Goal: Information Seeking & Learning: Learn about a topic

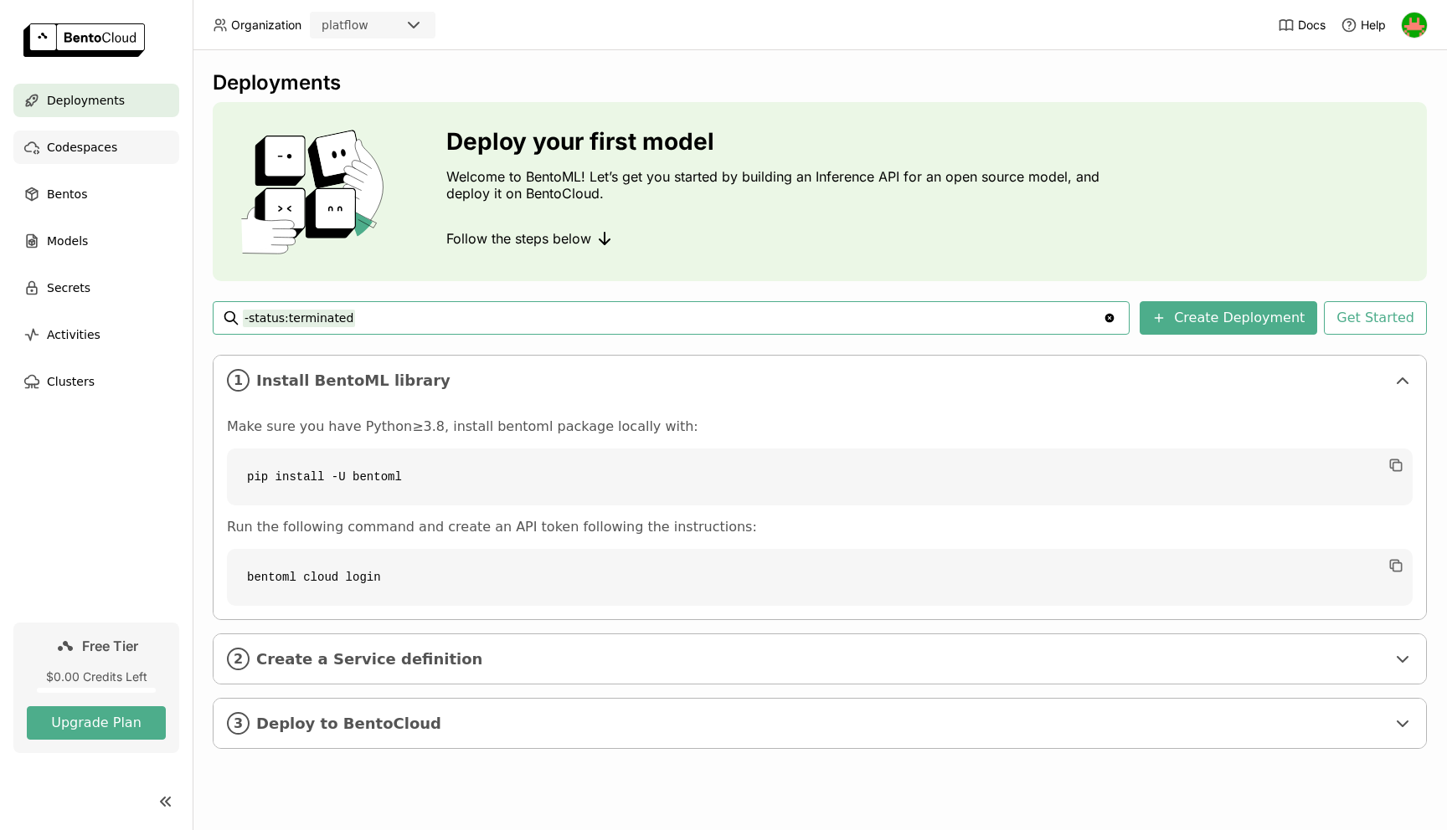
click at [84, 152] on span "Codespaces" at bounding box center [82, 147] width 70 height 20
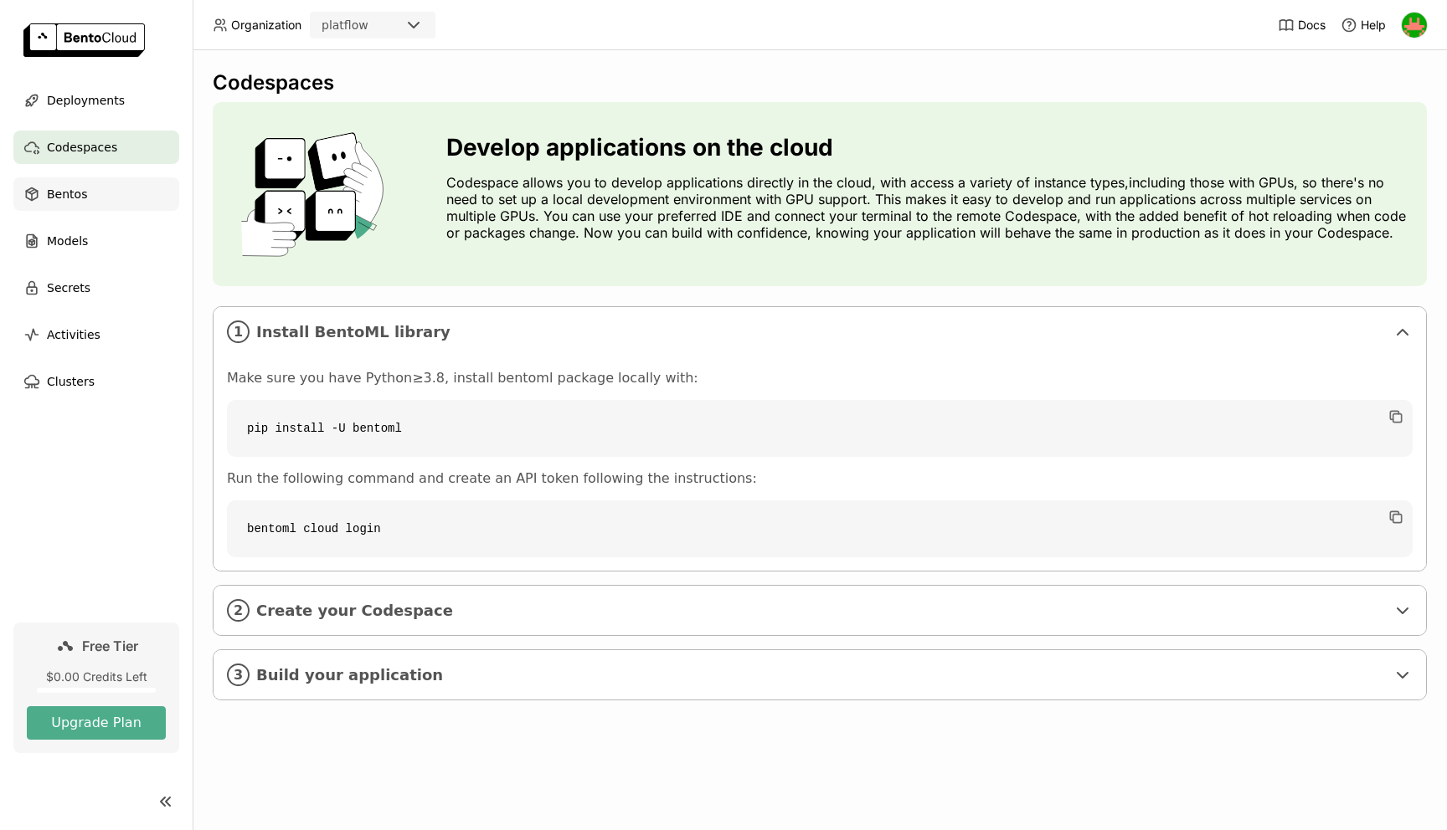
click at [79, 188] on span "Bentos" at bounding box center [67, 194] width 40 height 20
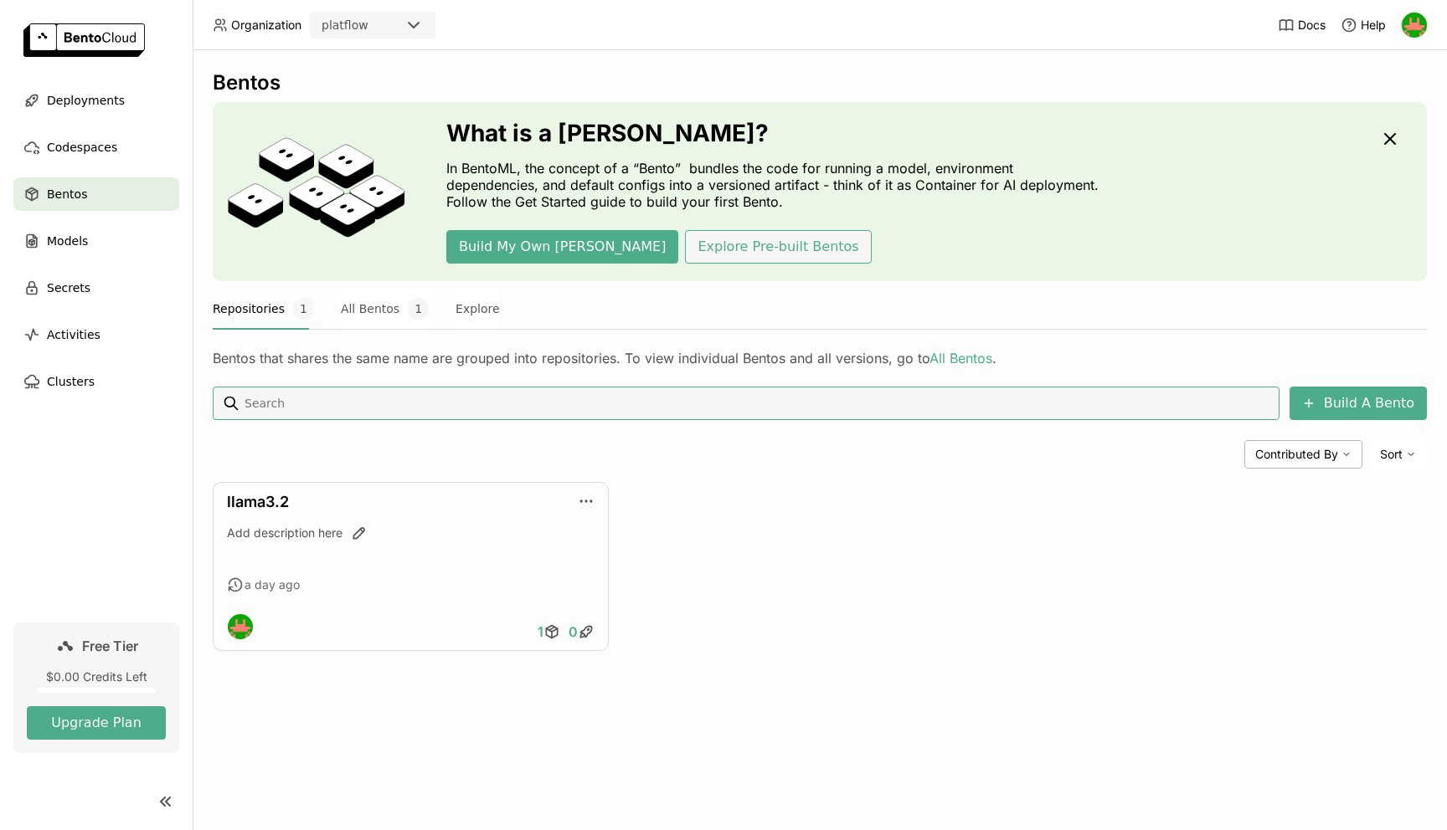
click at [685, 249] on button "Explore Pre-built Bentos" at bounding box center [778, 246] width 186 height 33
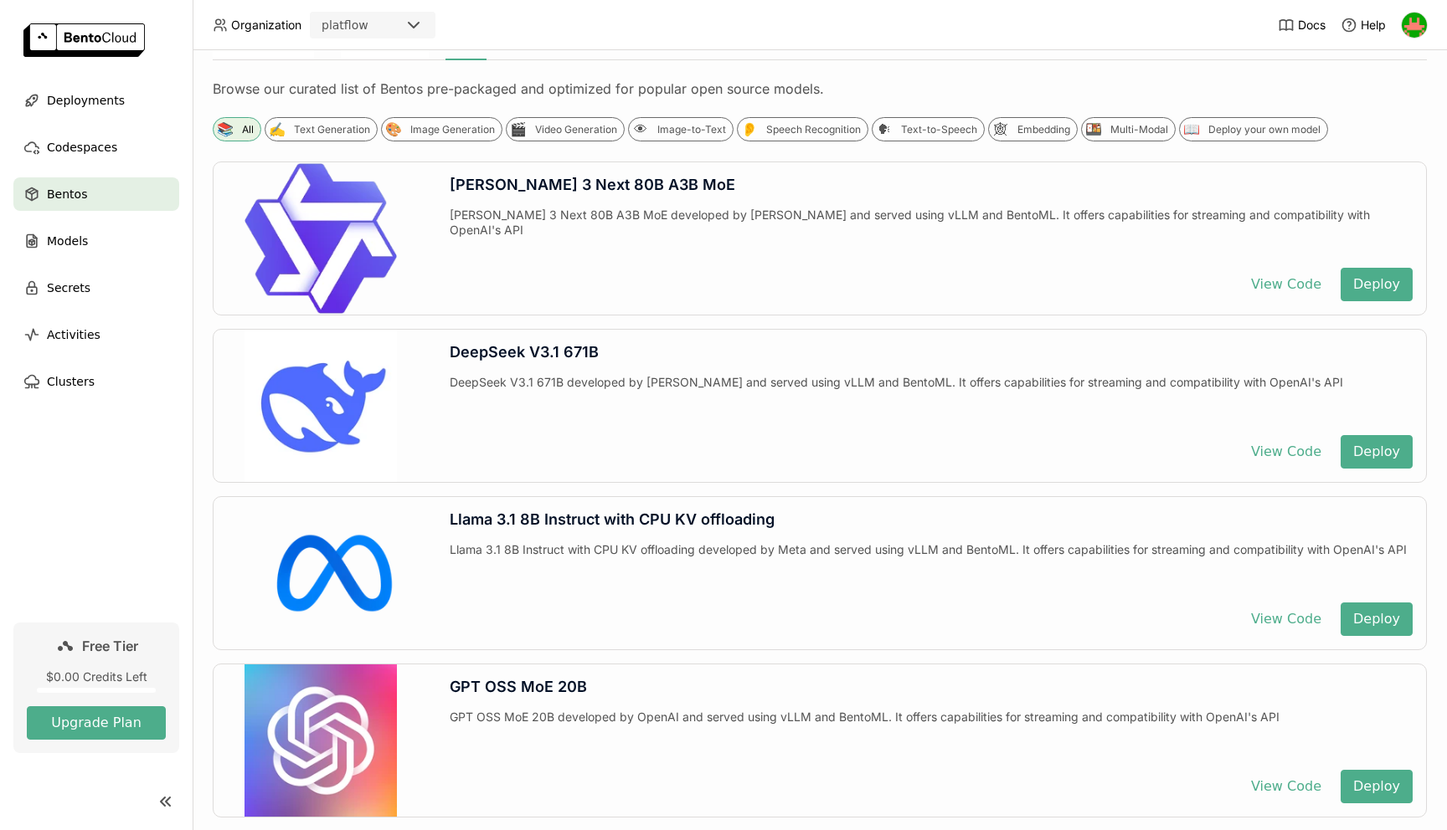
scroll to position [268, 0]
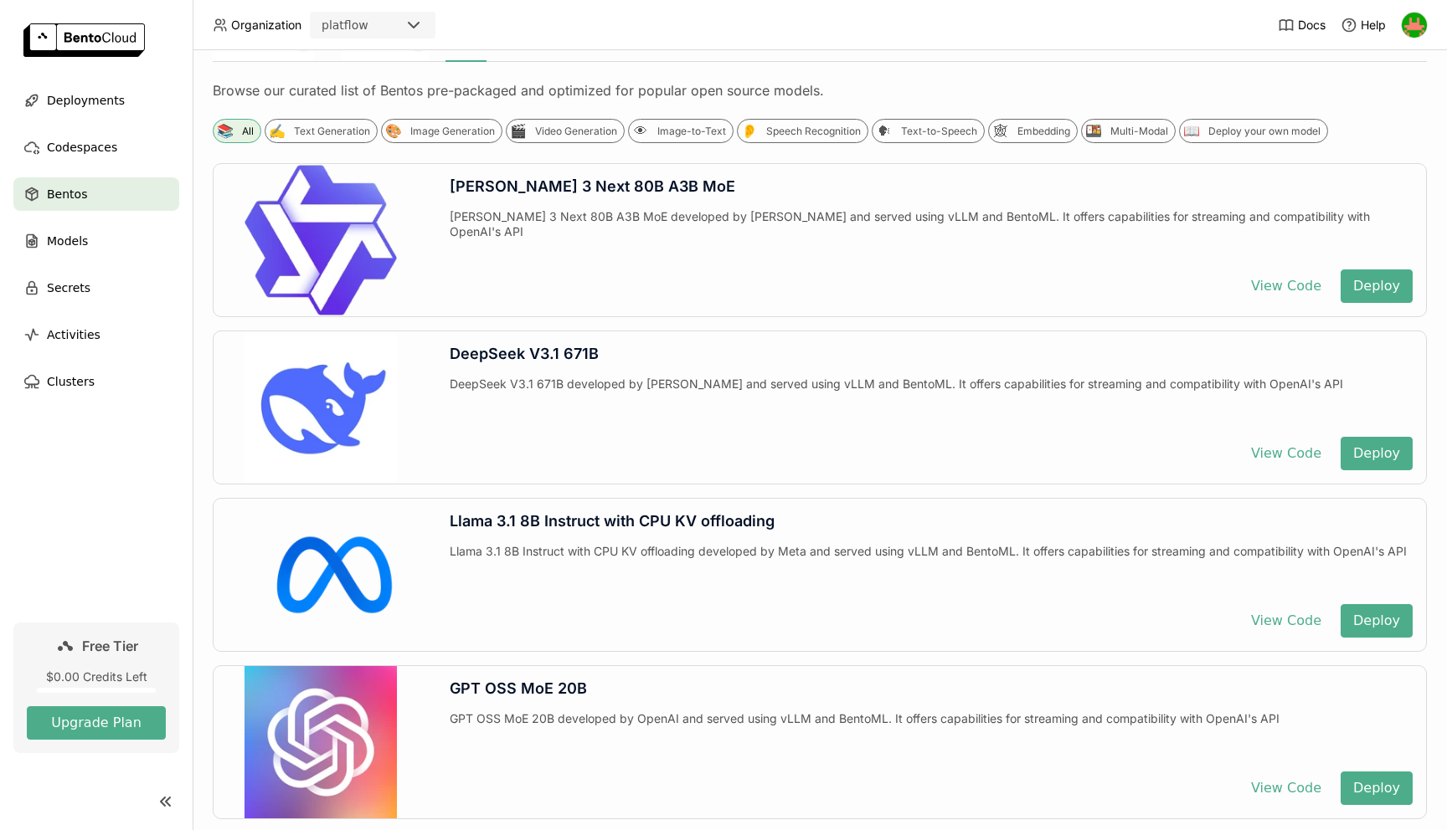
click at [627, 523] on div "Llama 3.1 8B Instruct with CPU KV offloading" at bounding box center [931, 521] width 963 height 18
click at [1274, 619] on button "View Code" at bounding box center [1285, 620] width 95 height 33
click at [1185, 604] on div "Llama 3.1 8B Instruct with CPU KV offloading Llama 3.1 8B Instruct with CPU KV …" at bounding box center [930, 575] width 989 height 152
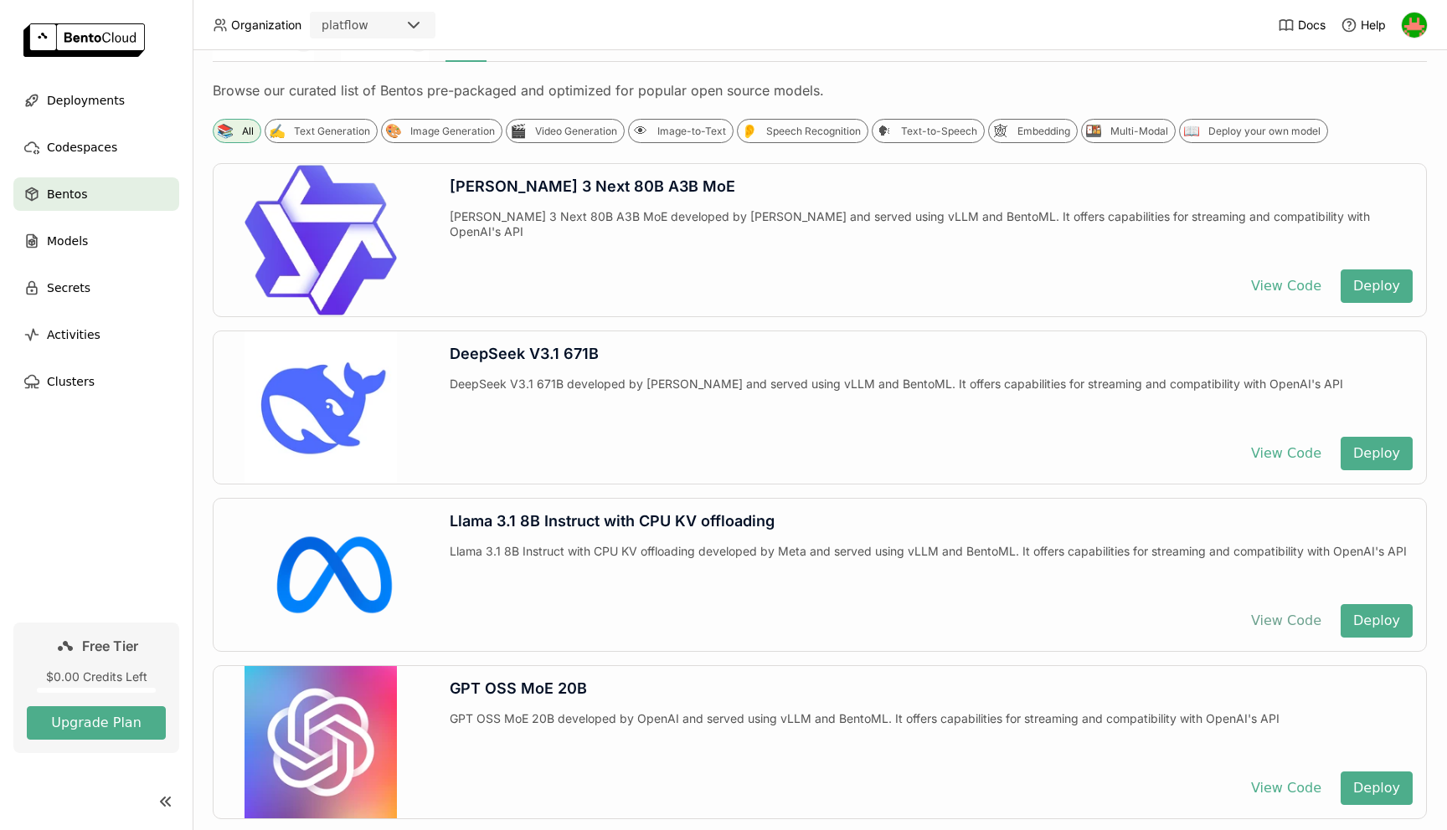
click at [1267, 614] on button "View Code" at bounding box center [1285, 620] width 95 height 33
click at [1303, 622] on button "View Code" at bounding box center [1285, 620] width 95 height 33
click at [655, 517] on div "Llama 3.1 8B Instruct with CPU KV offloading" at bounding box center [931, 521] width 963 height 18
drag, startPoint x: 655, startPoint y: 517, endPoint x: 727, endPoint y: 518, distance: 71.2
click at [727, 518] on div "Llama 3.1 8B Instruct with CPU KV offloading" at bounding box center [931, 521] width 963 height 18
